Goal: Use online tool/utility: Utilize a website feature to perform a specific function

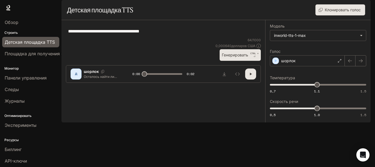
drag, startPoint x: 0, startPoint y: 0, endPoint x: 43, endPoint y: 46, distance: 62.6
click at [62, 46] on main "**********" at bounding box center [216, 61] width 309 height 122
click at [227, 57] on font "Генерировать" at bounding box center [235, 54] width 26 height 5
click at [249, 76] on icon "button" at bounding box center [251, 74] width 4 height 4
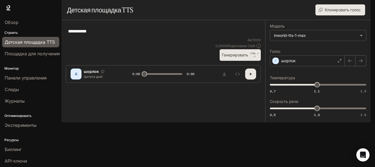
click at [249, 76] on icon "button" at bounding box center [251, 74] width 4 height 4
click at [225, 76] on icon "Скачать аудио" at bounding box center [224, 74] width 4 height 4
click at [101, 34] on textarea "**********" at bounding box center [163, 31] width 191 height 6
paste textarea "**********"
click at [233, 57] on font "Генерировать" at bounding box center [235, 54] width 26 height 5
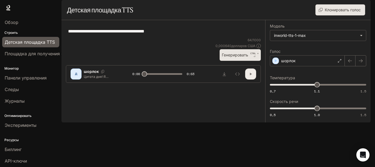
click at [251, 76] on icon "button" at bounding box center [251, 74] width 4 height 4
click at [249, 76] on icon "button" at bounding box center [251, 74] width 4 height 4
click at [159, 34] on textarea "**********" at bounding box center [163, 31] width 191 height 6
click at [238, 58] on font "Генерировать" at bounding box center [235, 54] width 26 height 7
click at [250, 79] on button "button" at bounding box center [250, 73] width 11 height 11
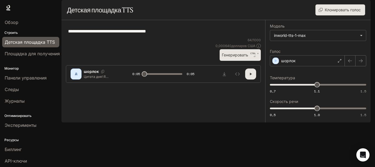
click at [162, 34] on textarea "**********" at bounding box center [163, 31] width 191 height 6
click at [233, 57] on font "Генерировать" at bounding box center [235, 54] width 26 height 5
click at [250, 75] on icon "button" at bounding box center [251, 74] width 2 height 2
click at [233, 57] on font "Генерировать" at bounding box center [235, 54] width 26 height 5
drag, startPoint x: 318, startPoint y: 99, endPoint x: 375, endPoint y: 98, distance: 56.6
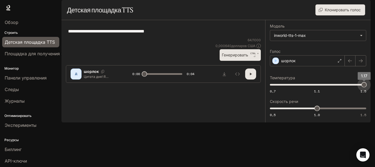
click at [375, 98] on div "Перейти к основному содержанию Время выполнения Время выполнения Документация Д…" at bounding box center [187, 83] width 375 height 167
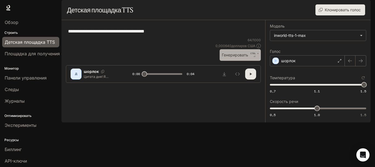
click at [241, 57] on font "Генерировать" at bounding box center [235, 54] width 26 height 5
click at [229, 57] on font "Генерировать" at bounding box center [235, 54] width 26 height 5
click at [83, 34] on textarea "**********" at bounding box center [163, 31] width 191 height 6
type textarea "**********"
click at [235, 57] on font "Генерировать" at bounding box center [235, 54] width 26 height 5
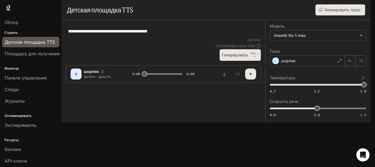
click at [237, 57] on font "Генерировать" at bounding box center [235, 54] width 26 height 5
click at [227, 57] on font "Генерировать" at bounding box center [235, 54] width 26 height 5
click at [308, 50] on body "Исходный текст Оцените этот перевод Ваш отзыв поможет нам улучшить Google Перев…" at bounding box center [187, 83] width 375 height 167
click at [299, 166] on div "inworld-tts-1" at bounding box center [187, 170] width 375 height 7
click at [313, 49] on body "Исходный текст Оцените этот перевод Ваш отзыв поможет нам улучшить Google Перев…" at bounding box center [187, 90] width 375 height 180
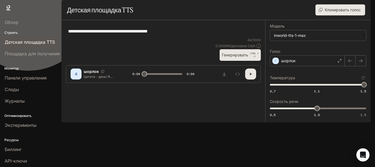
click at [300, 166] on div "inworld-tts-1" at bounding box center [187, 170] width 375 height 7
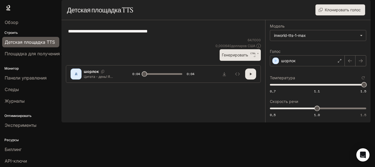
click at [243, 57] on font "Генерировать" at bounding box center [235, 54] width 26 height 5
click at [238, 57] on font "Генерировать" at bounding box center [235, 54] width 26 height 5
click at [224, 76] on icon "Скачать аудио" at bounding box center [224, 74] width 4 height 4
click at [239, 57] on font "Генерировать" at bounding box center [235, 54] width 26 height 5
click at [231, 57] on font "Генерировать" at bounding box center [235, 54] width 26 height 5
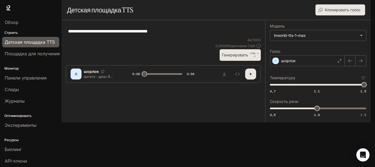
click at [246, 79] on button "button" at bounding box center [250, 73] width 11 height 11
click at [224, 76] on icon "Скачать аудио" at bounding box center [224, 74] width 4 height 4
